Goal: Task Accomplishment & Management: Manage account settings

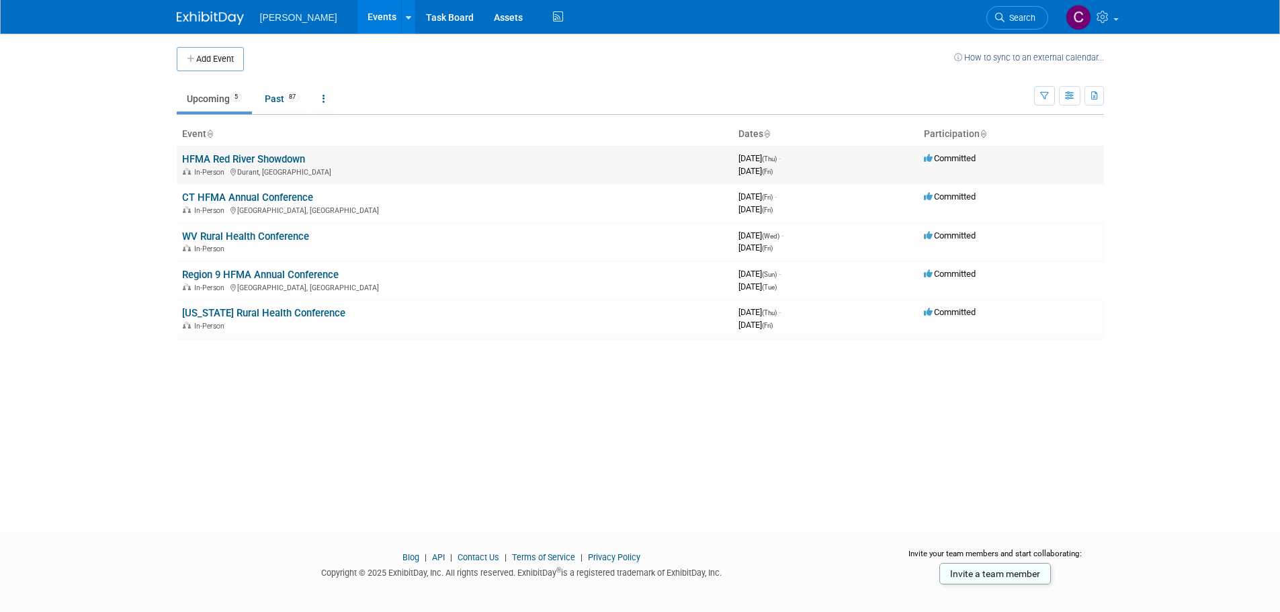
click at [232, 153] on link "HFMA Red River Showdown" at bounding box center [243, 159] width 123 height 12
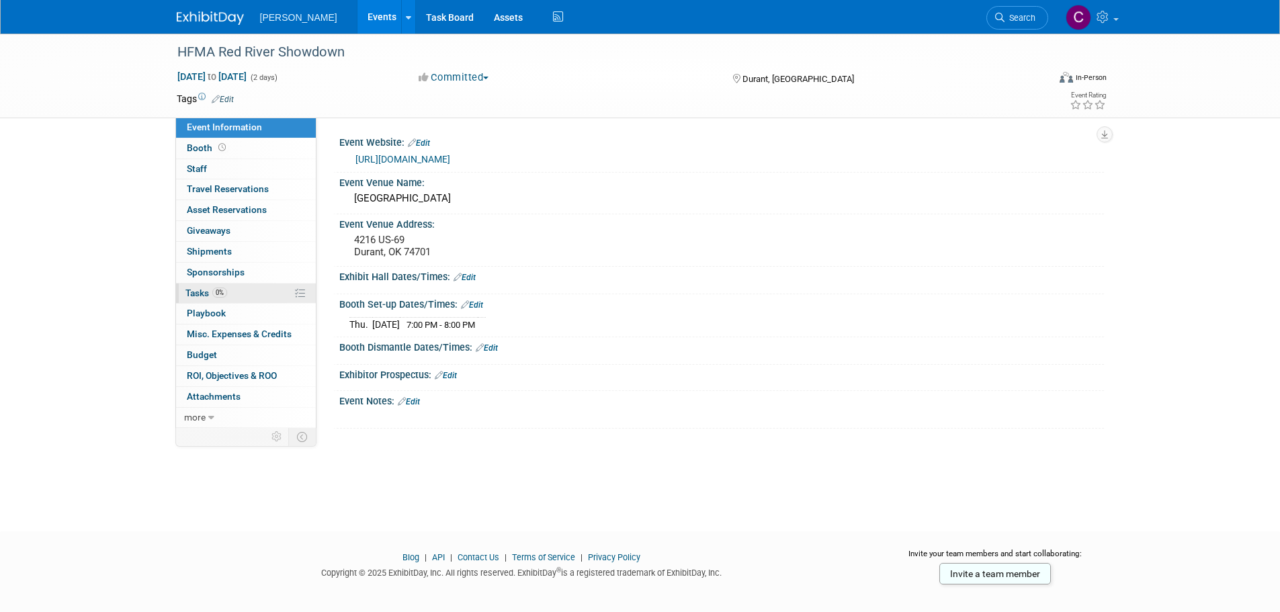
click at [204, 291] on span "Tasks 0%" at bounding box center [206, 292] width 42 height 11
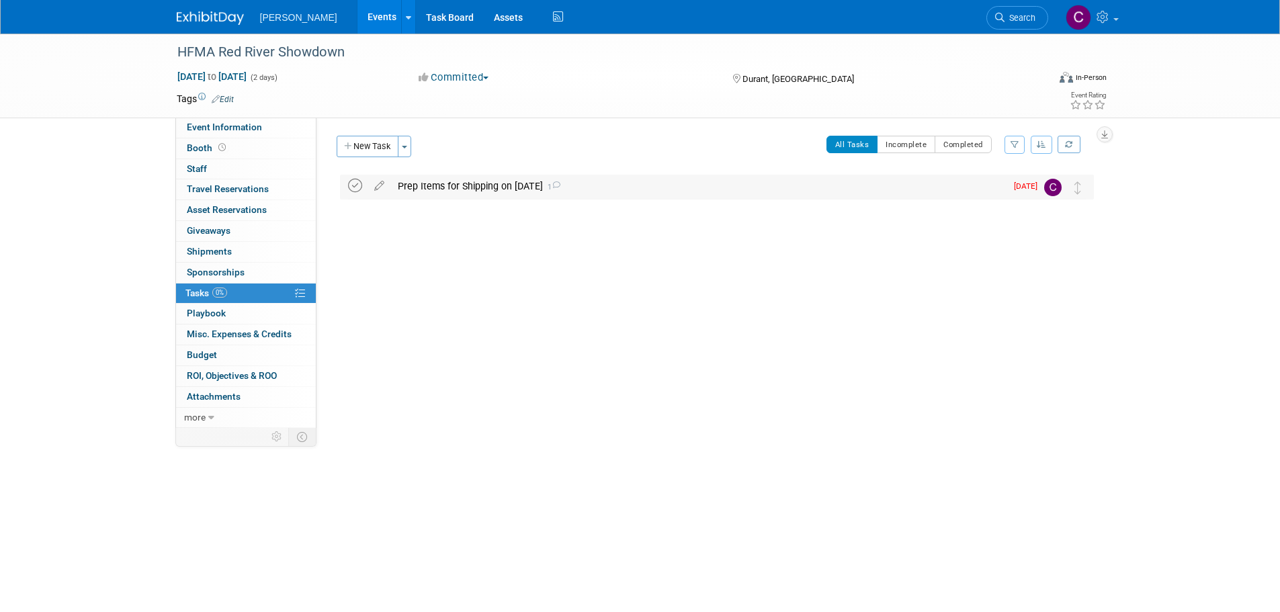
click at [353, 184] on icon at bounding box center [355, 186] width 14 height 14
